Goal: Task Accomplishment & Management: Use online tool/utility

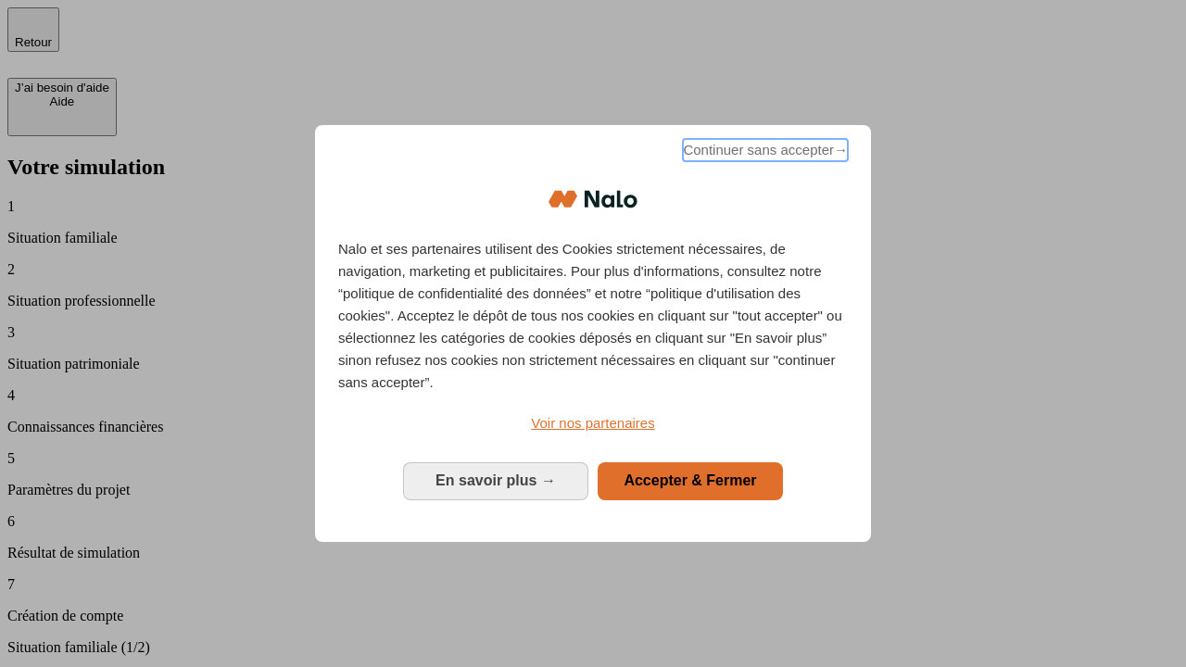
click at [764, 153] on span "Continuer sans accepter →" at bounding box center [765, 150] width 165 height 22
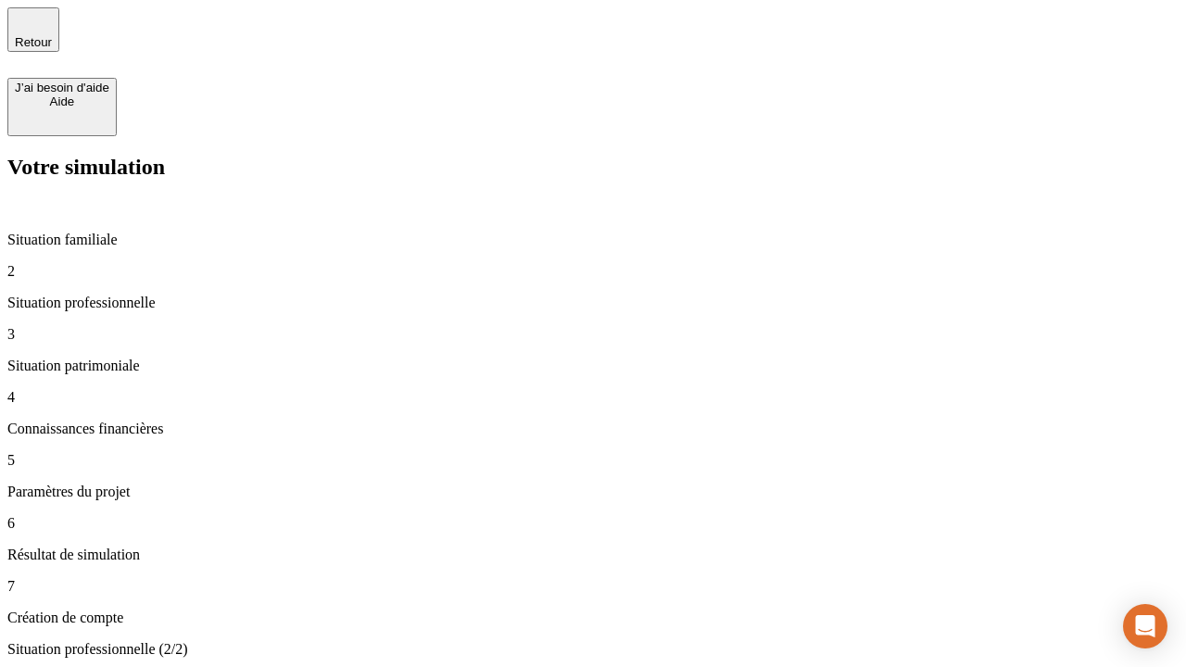
type input "30 000"
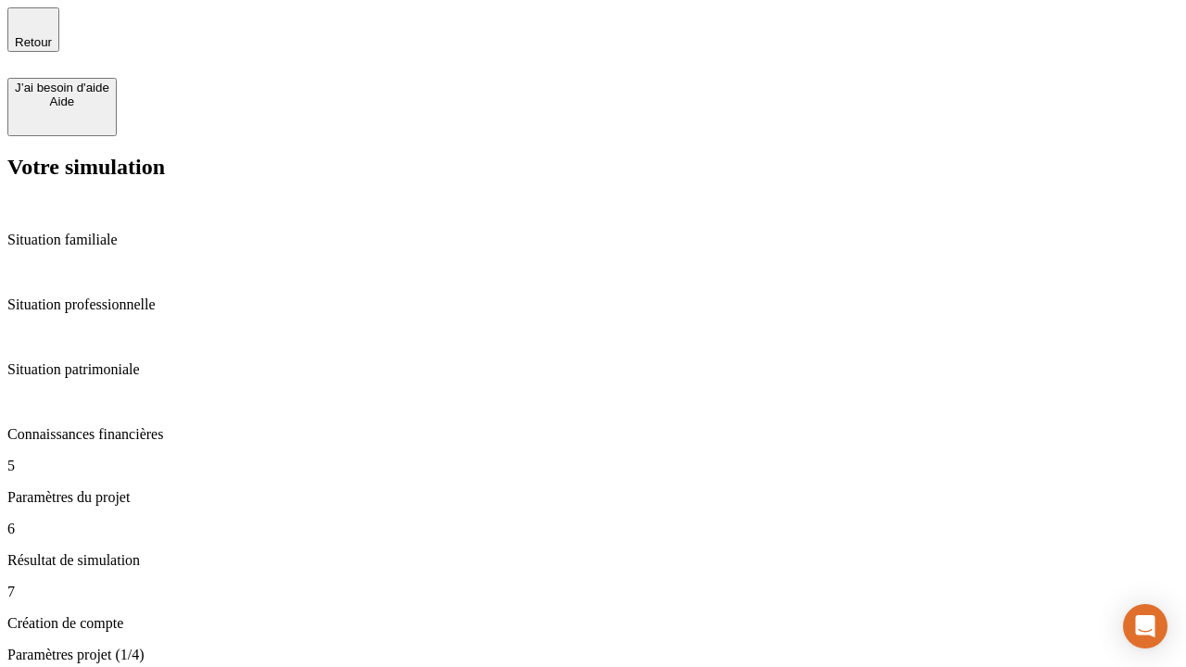
type input "25"
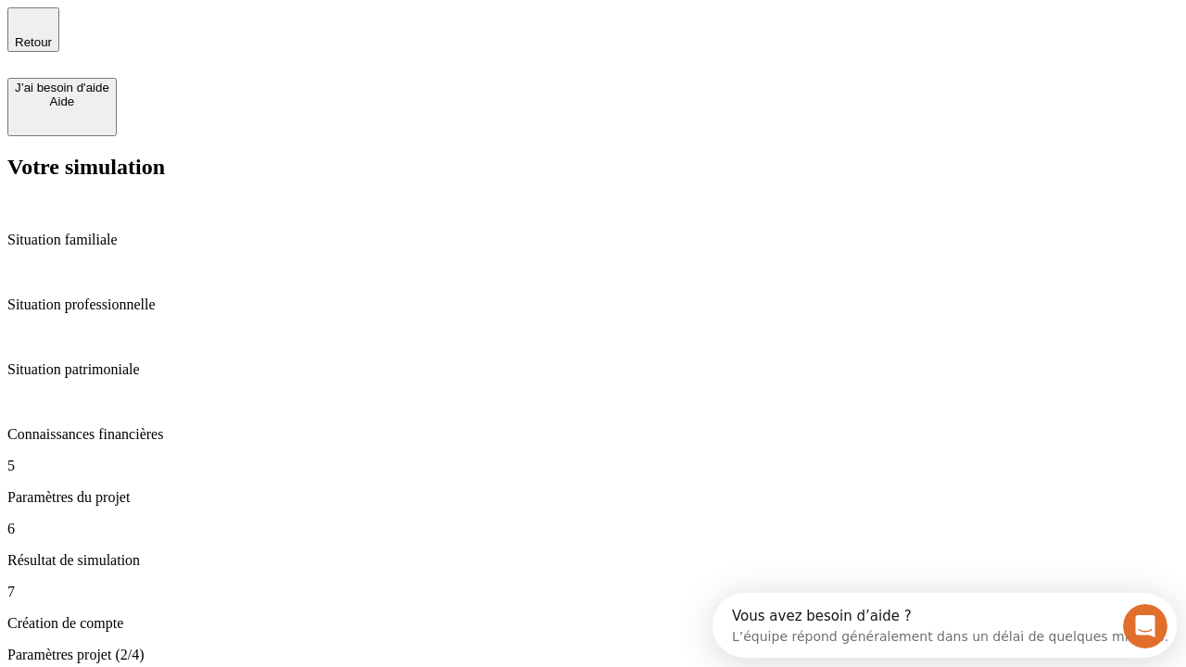
type input "1 000"
type input "640"
